Goal: Check status: Check status

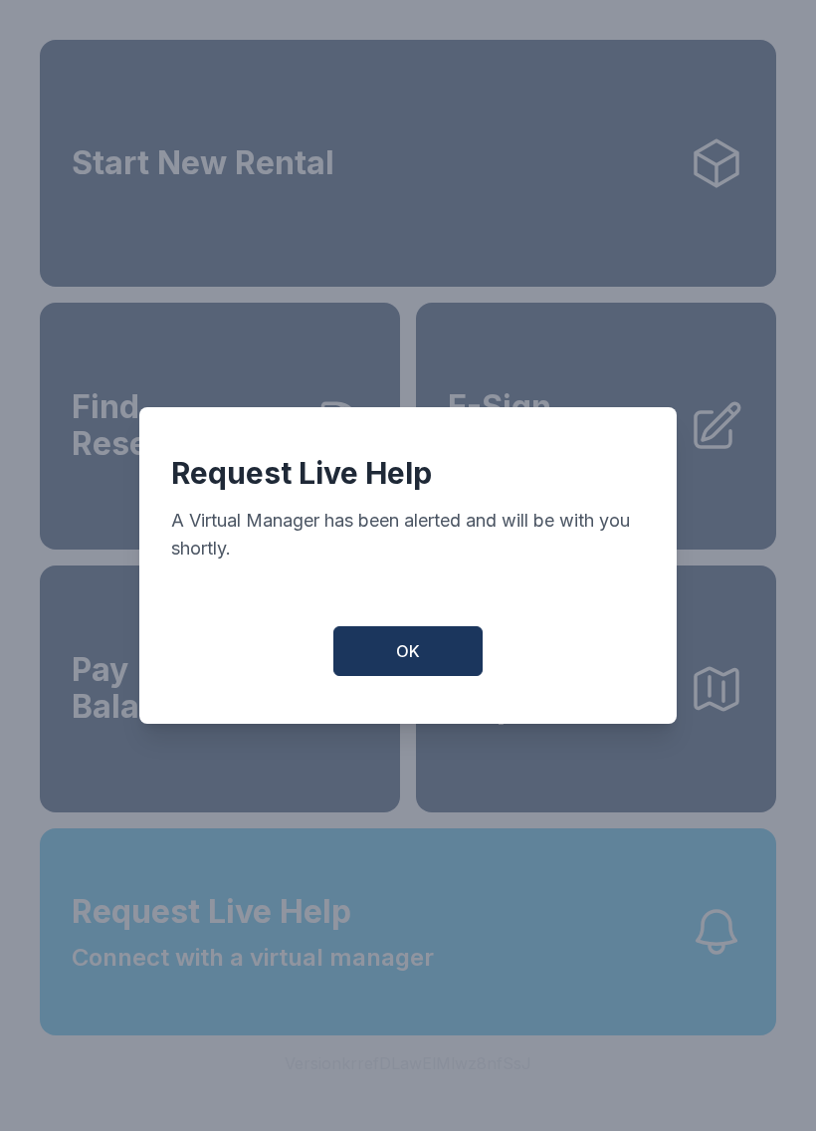
click at [416, 663] on span "OK" at bounding box center [408, 651] width 24 height 24
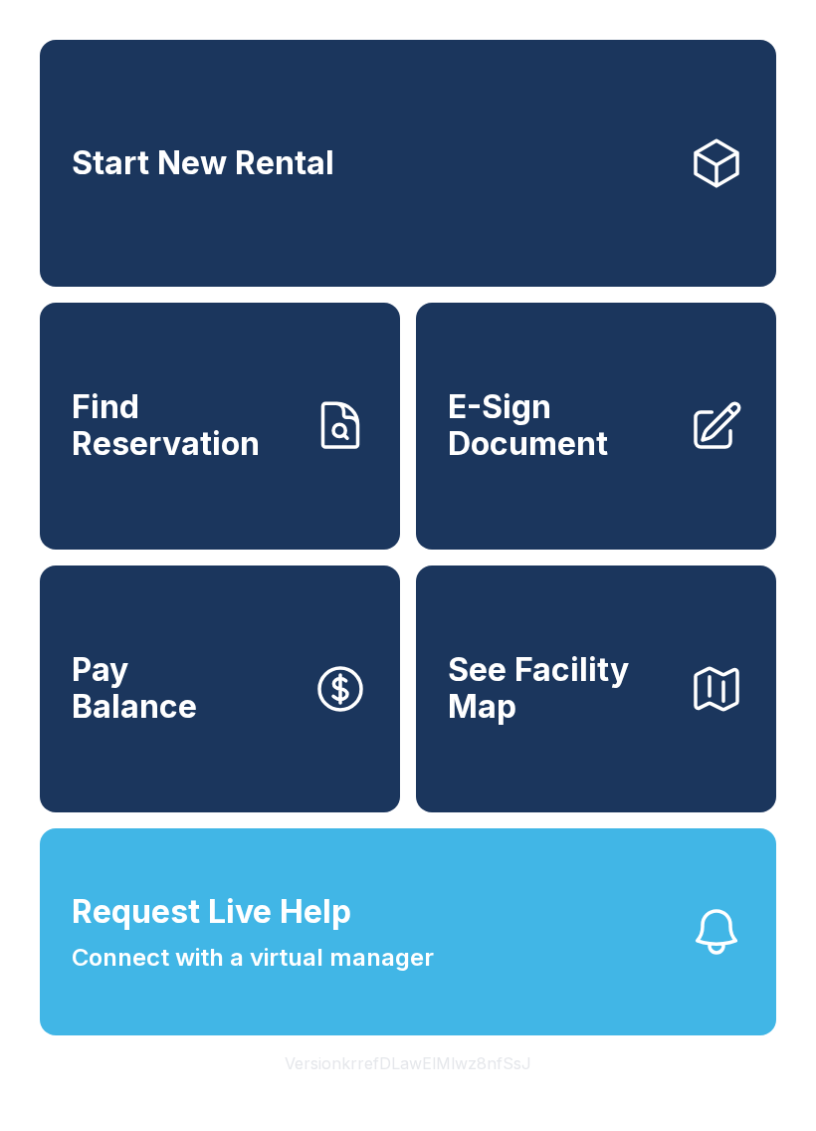
click at [308, 453] on link "Find Reservation" at bounding box center [220, 426] width 360 height 247
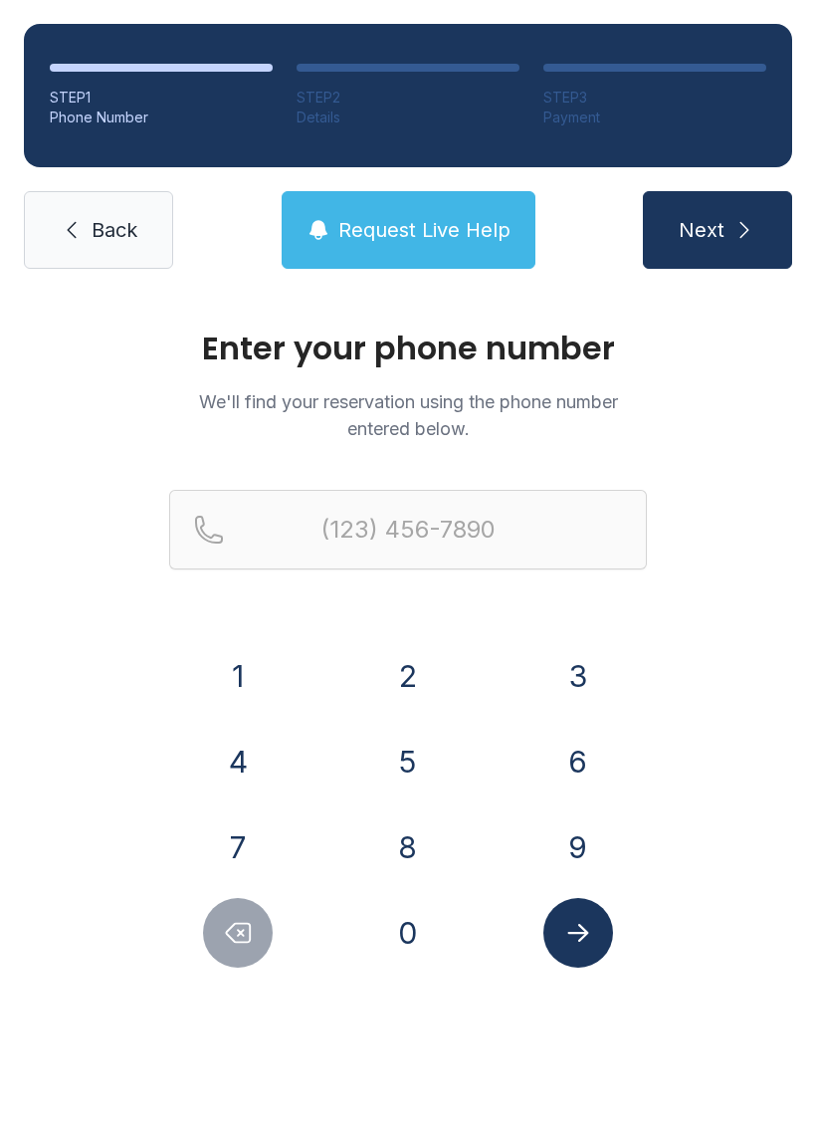
click at [426, 856] on button "8" at bounding box center [408, 847] width 70 height 70
click at [236, 699] on button "1" at bounding box center [238, 676] width 70 height 70
click at [575, 687] on button "3" at bounding box center [578, 676] width 70 height 70
click at [241, 760] on button "4" at bounding box center [238, 762] width 70 height 70
click at [587, 685] on button "3" at bounding box center [578, 676] width 70 height 70
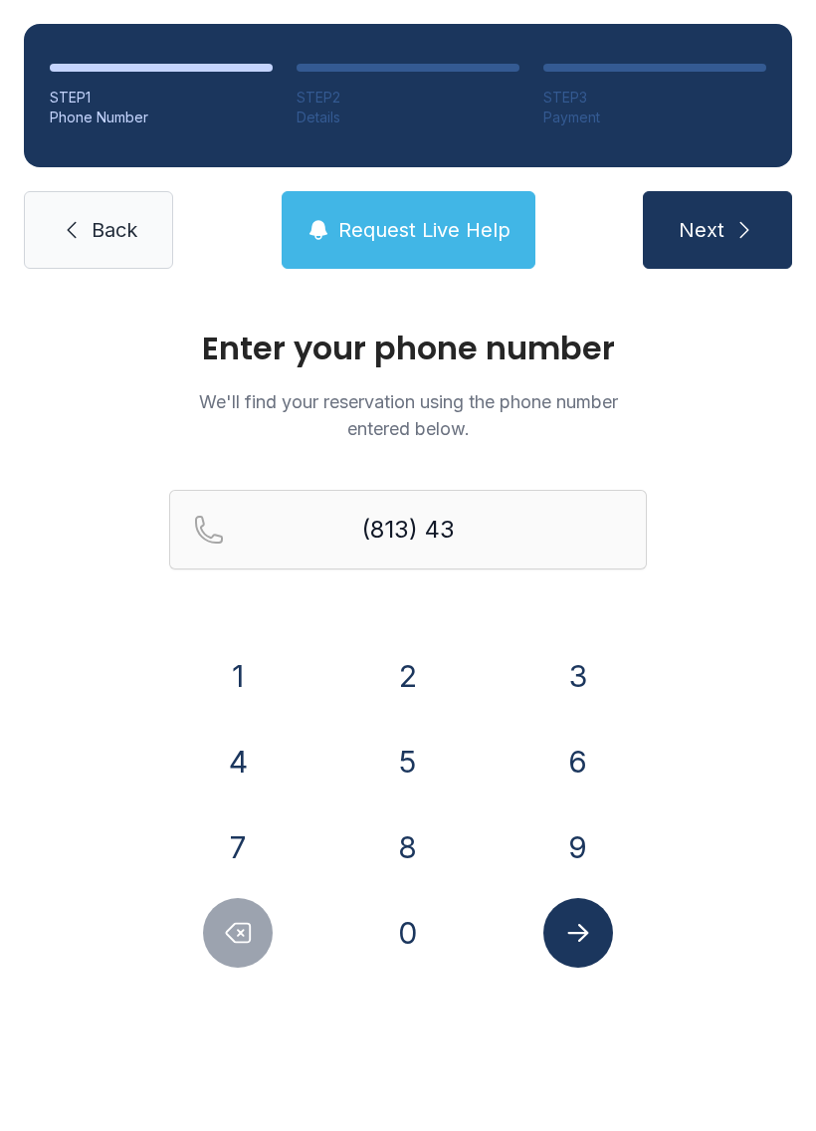
click at [249, 699] on button "1" at bounding box center [238, 676] width 70 height 70
click at [422, 925] on button "0" at bounding box center [408, 933] width 70 height 70
click at [571, 688] on button "3" at bounding box center [578, 676] width 70 height 70
click at [236, 843] on button "7" at bounding box center [238, 847] width 70 height 70
click at [582, 840] on button "9" at bounding box center [578, 847] width 70 height 70
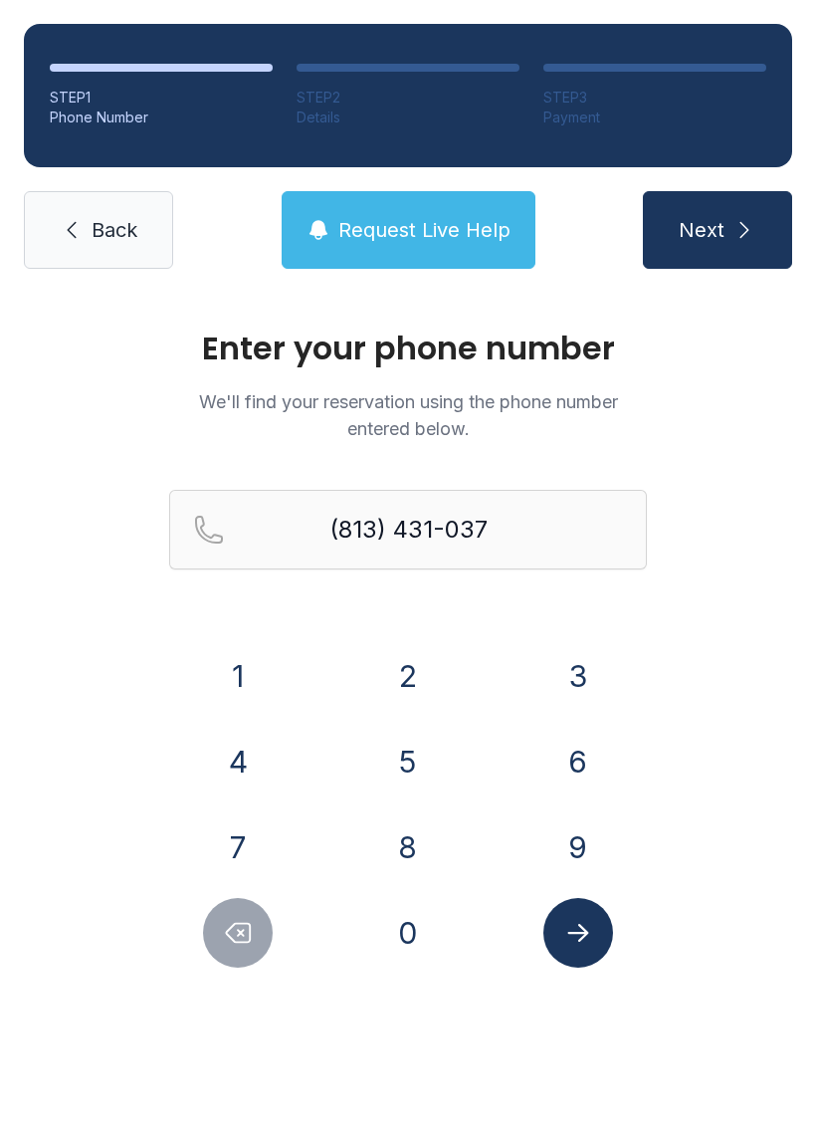
type input "[PHONE_NUMBER]"
click at [739, 222] on icon "submit" at bounding box center [745, 230] width 24 height 24
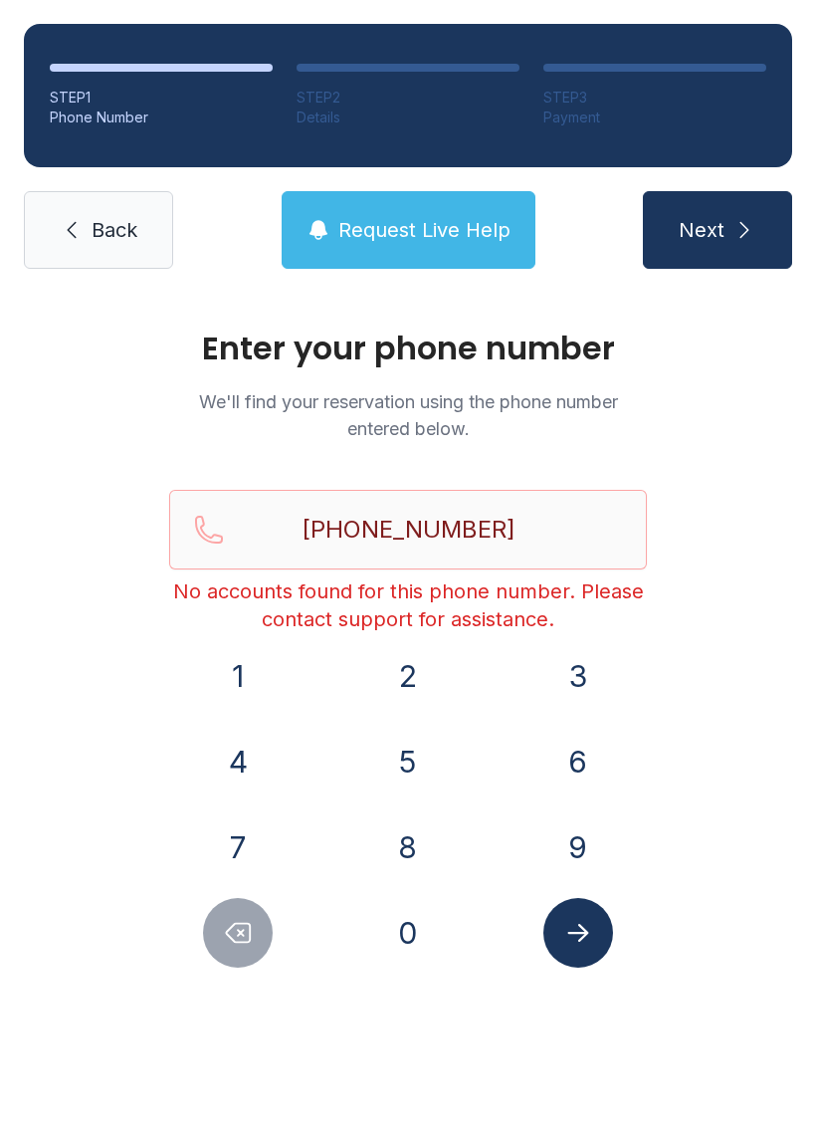
click at [598, 939] on button "Submit lookup form" at bounding box center [578, 933] width 70 height 70
click at [460, 238] on span "Request Live Help" at bounding box center [424, 230] width 172 height 28
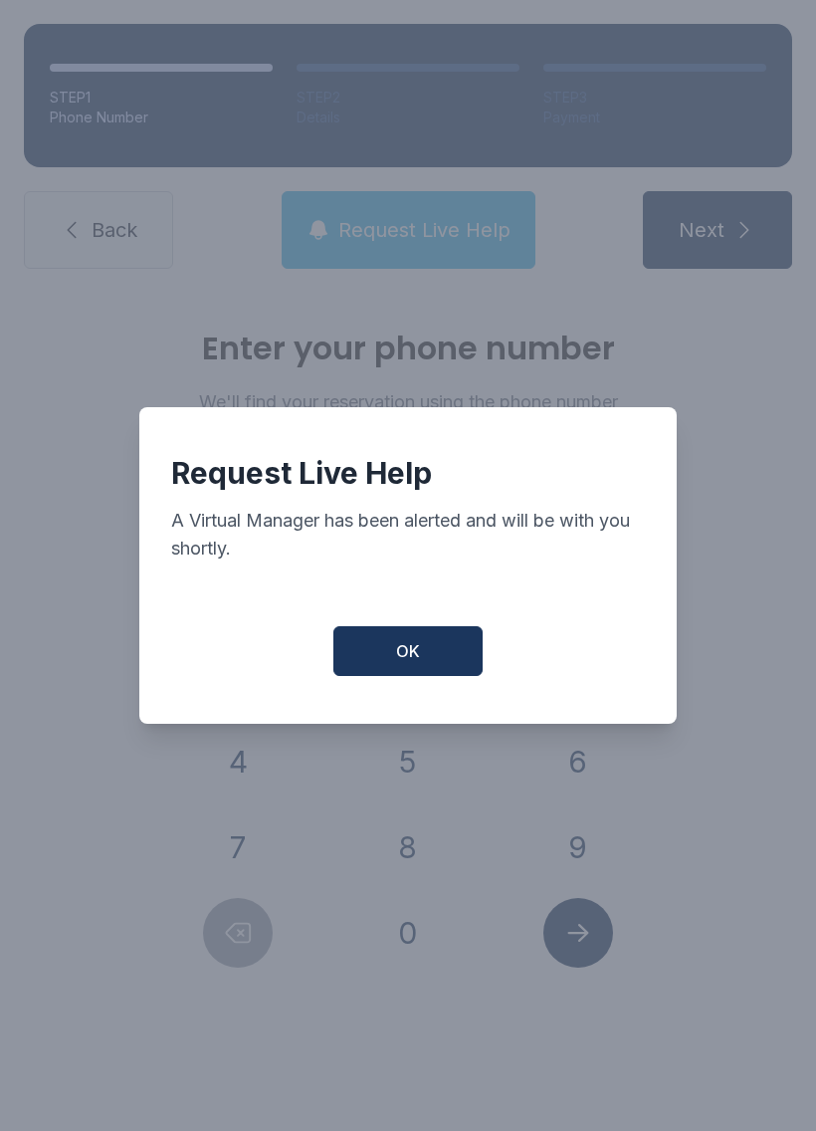
click at [439, 658] on button "OK" at bounding box center [407, 651] width 149 height 50
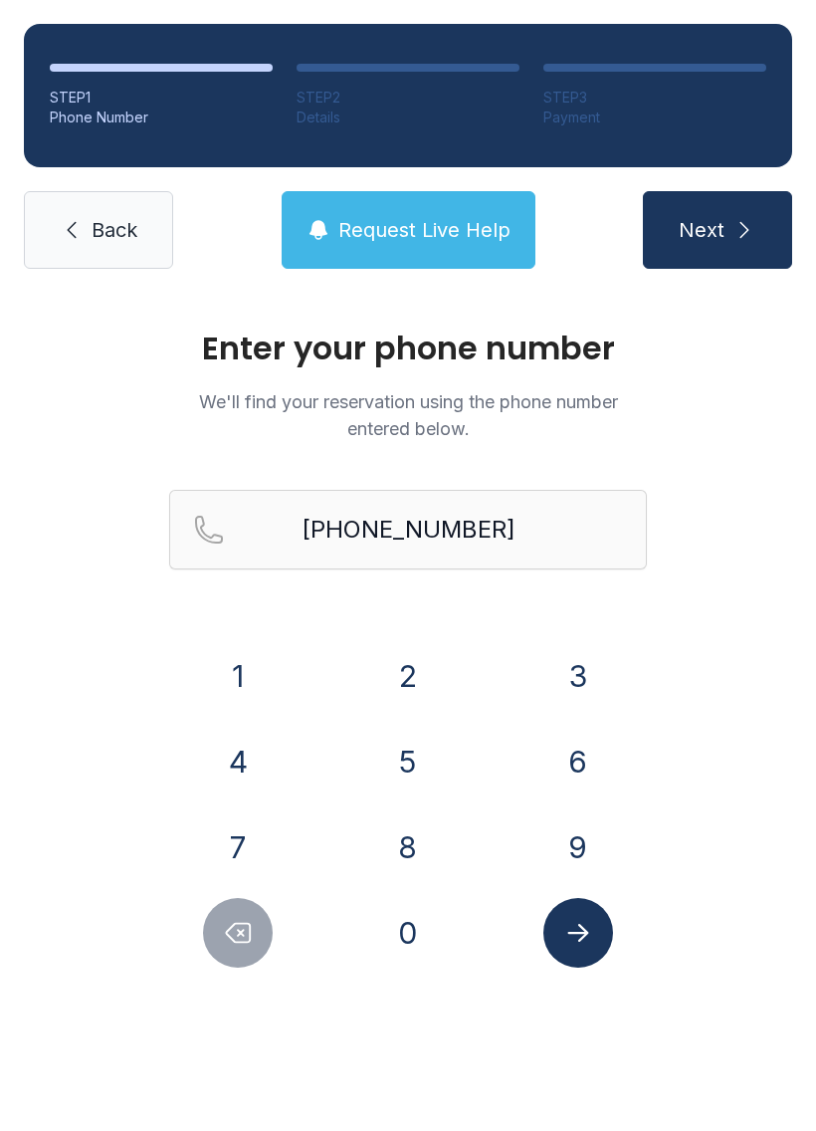
click at [383, 221] on span "Request Live Help" at bounding box center [424, 230] width 172 height 28
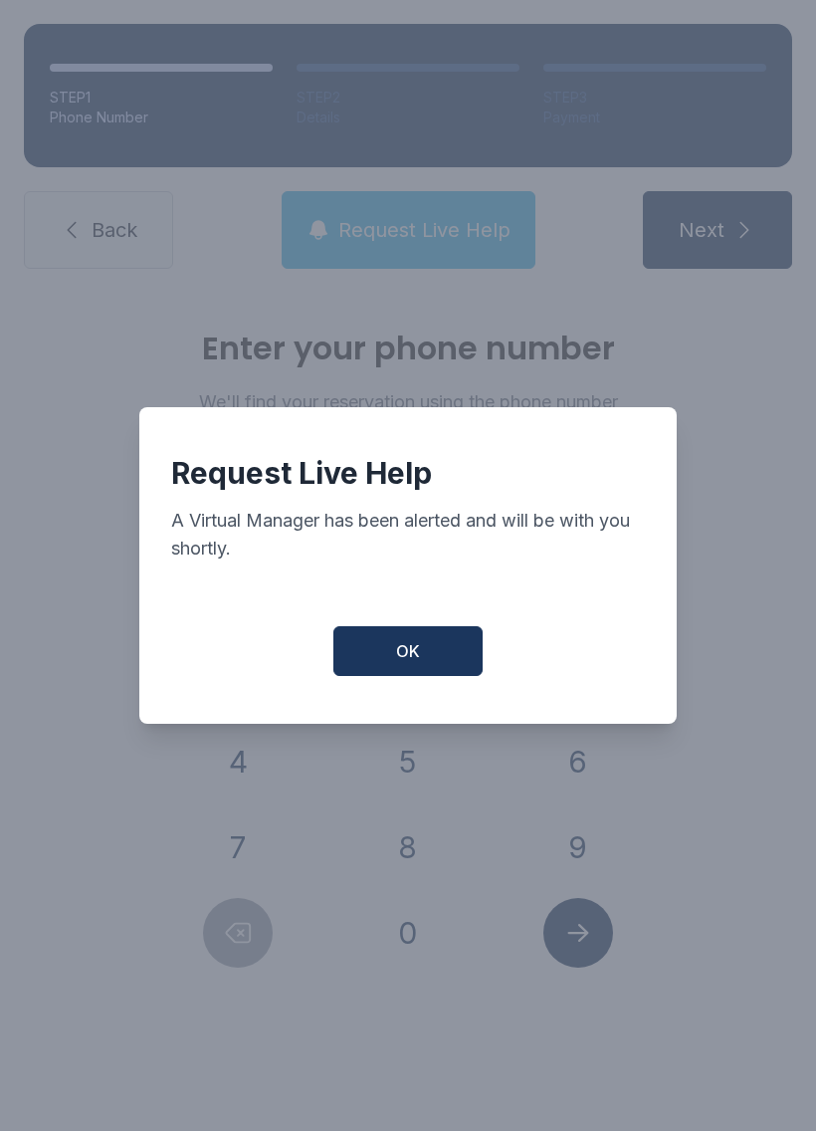
click at [407, 631] on div "Request Live Help A Virtual Manager has been alerted and will be with you short…" at bounding box center [408, 565] width 538 height 317
click at [387, 653] on button "OK" at bounding box center [407, 651] width 149 height 50
